Goal: Task Accomplishment & Management: Complete application form

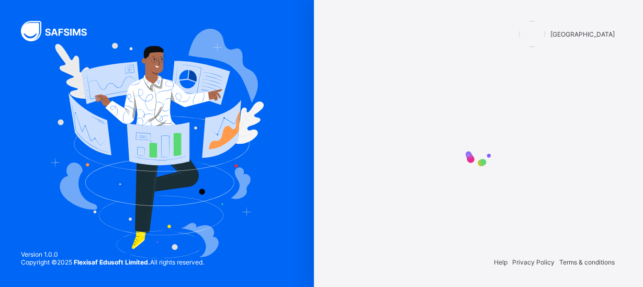
drag, startPoint x: 630, startPoint y: 52, endPoint x: 633, endPoint y: 122, distance: 70.7
click at [633, 122] on div "Himma International College Help Privacy Policy Terms & conditions" at bounding box center [479, 143] width 314 height 287
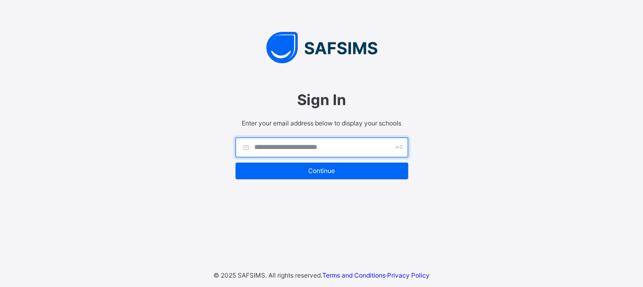
click at [334, 151] on input "text" at bounding box center [321, 148] width 173 height 20
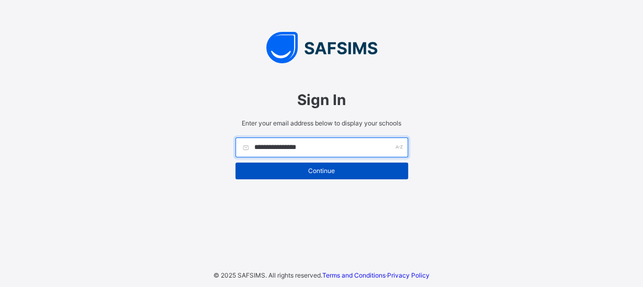
type input "**********"
click at [329, 168] on span "Continue" at bounding box center [321, 171] width 157 height 8
click at [333, 168] on span "Continue" at bounding box center [321, 171] width 157 height 8
